Goal: Find specific page/section: Find specific page/section

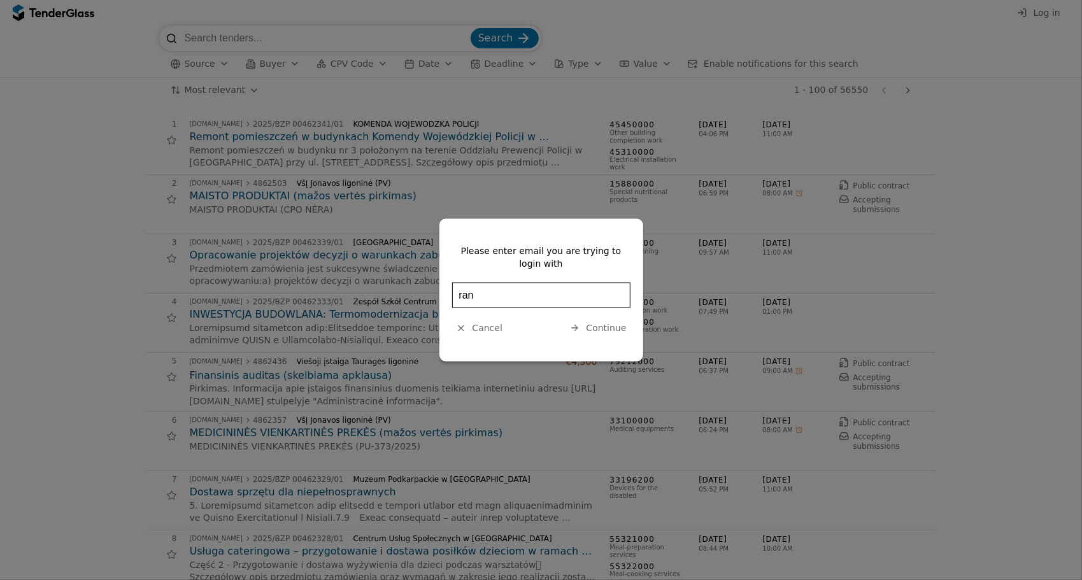
type input "[EMAIL_ADDRESS][DOMAIN_NAME]"
click at [606, 326] on span "Continue" at bounding box center [606, 328] width 40 height 10
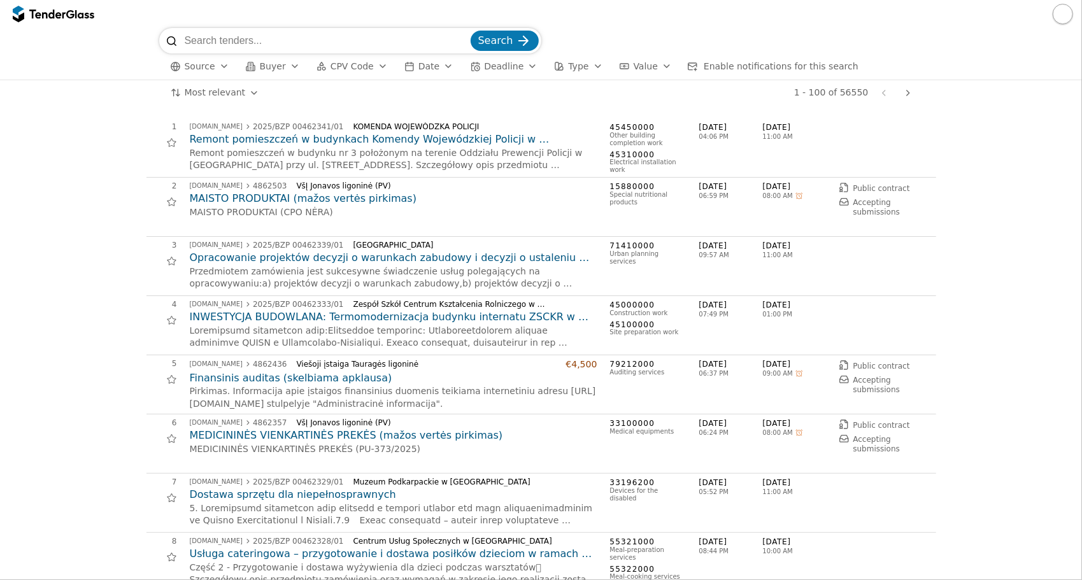
click at [1063, 17] on button "button" at bounding box center [1062, 14] width 20 height 20
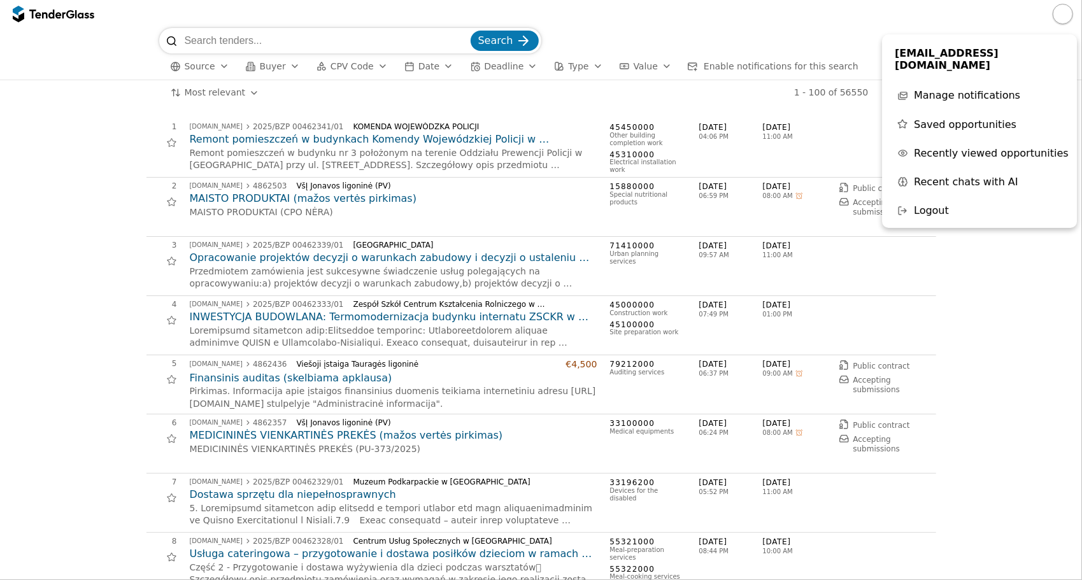
click at [335, 37] on input "search" at bounding box center [326, 40] width 283 height 25
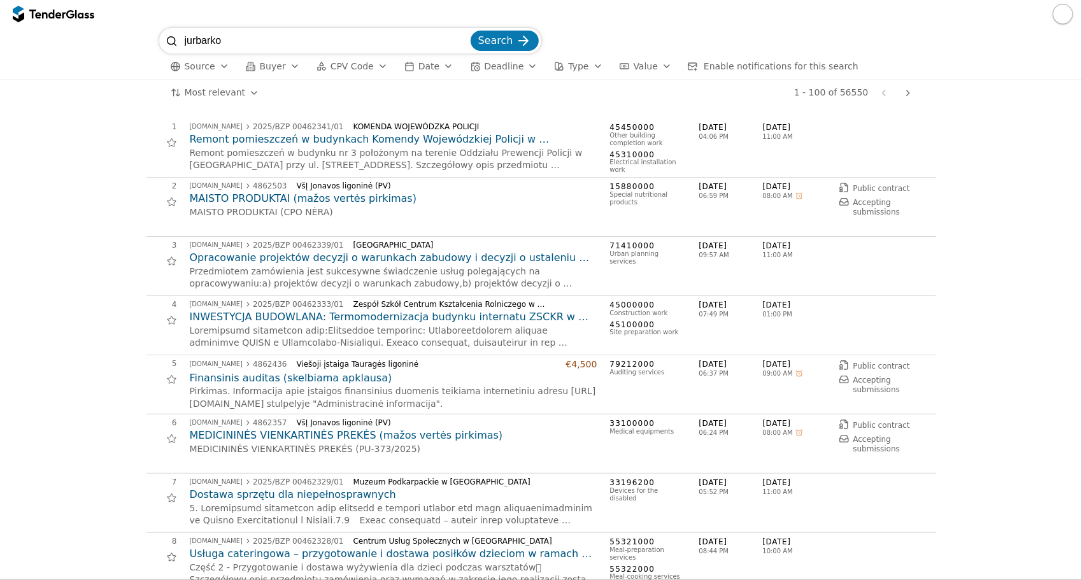
type input "jurbarko"
click at [519, 41] on div "submit" at bounding box center [523, 41] width 50 height 50
